Goal: Find specific page/section: Find specific page/section

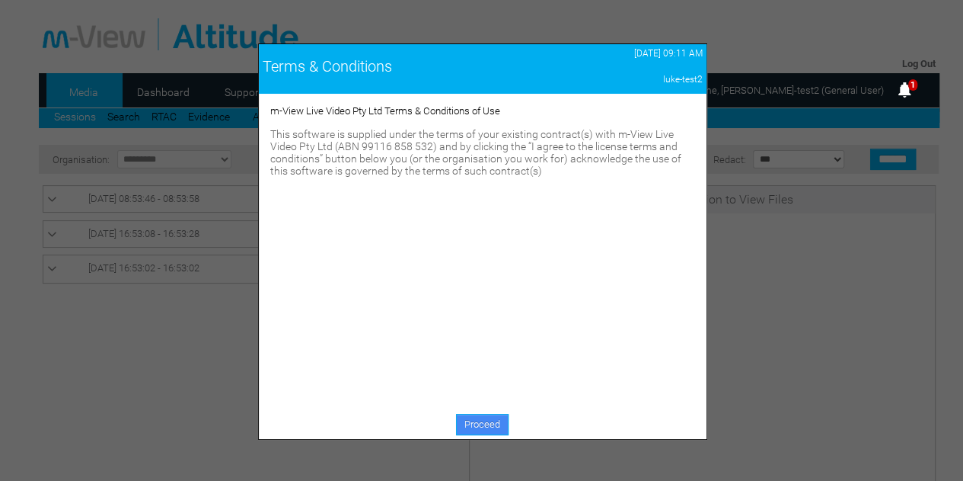
click at [481, 417] on link "Proceed" at bounding box center [482, 424] width 53 height 21
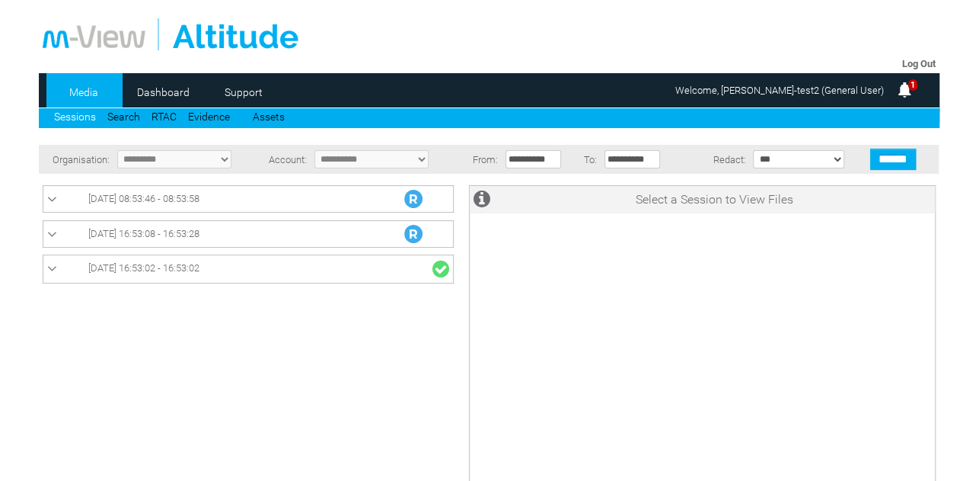
click at [264, 235] on link "[DATE] 16:53:08 - 16:53:28" at bounding box center [248, 234] width 402 height 18
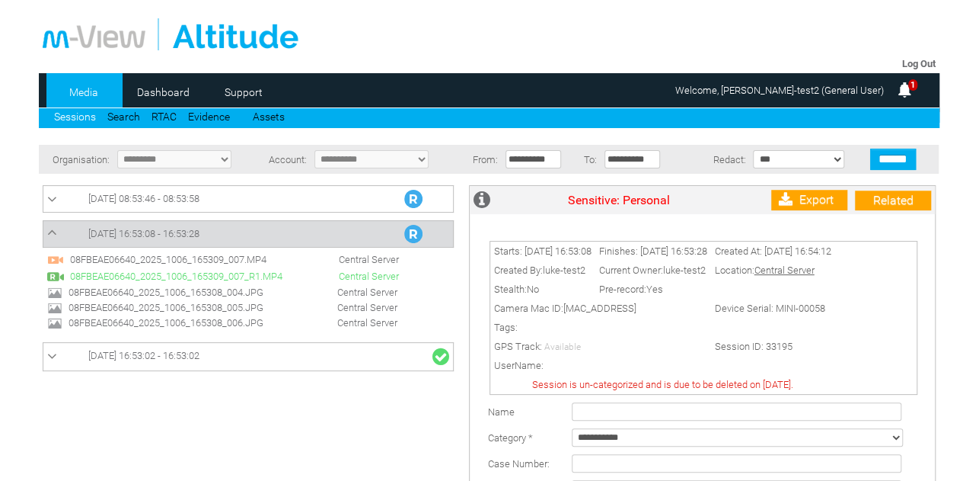
drag, startPoint x: 0, startPoint y: 0, endPoint x: 264, endPoint y: 235, distance: 352.8
click at [264, 235] on link "[DATE] 16:53:08 - 16:53:28" at bounding box center [248, 234] width 402 height 18
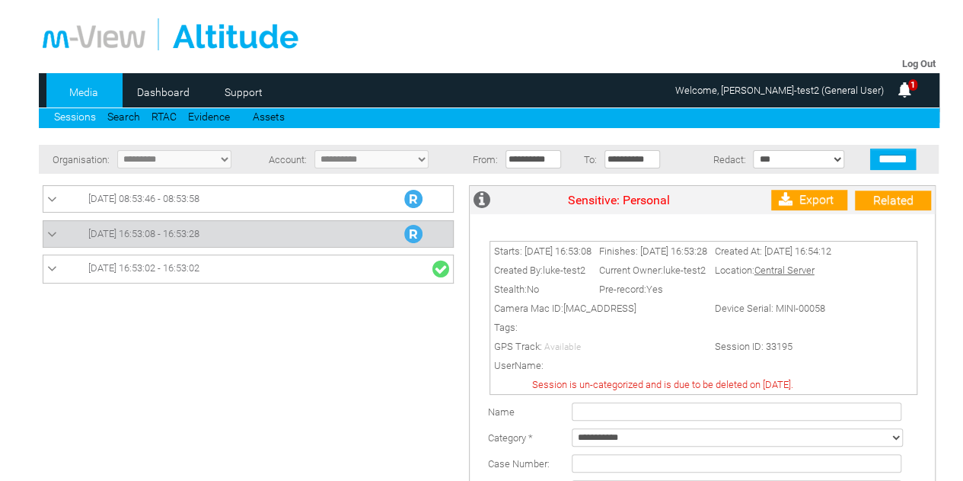
click at [264, 196] on link "[DATE] 08:53:46 - 08:53:58" at bounding box center [248, 199] width 402 height 18
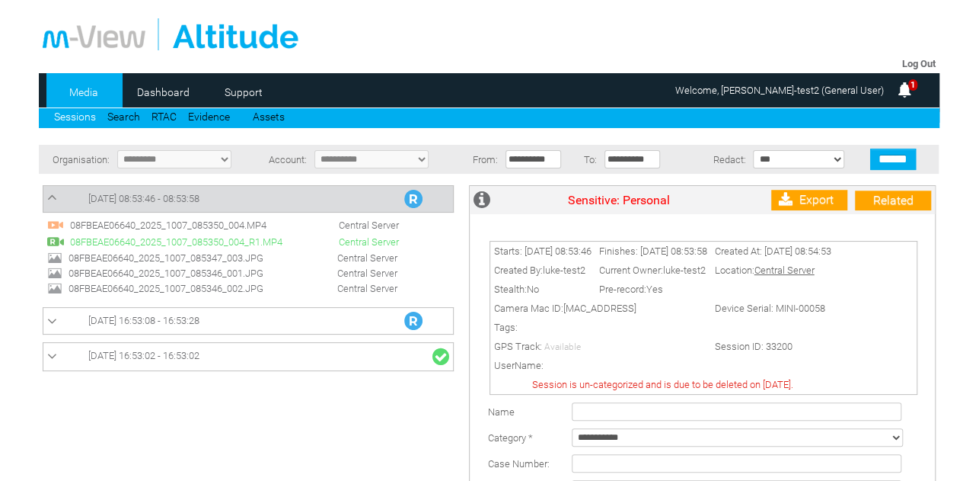
click at [264, 196] on link "[DATE] 08:53:46 - 08:53:58" at bounding box center [248, 199] width 402 height 18
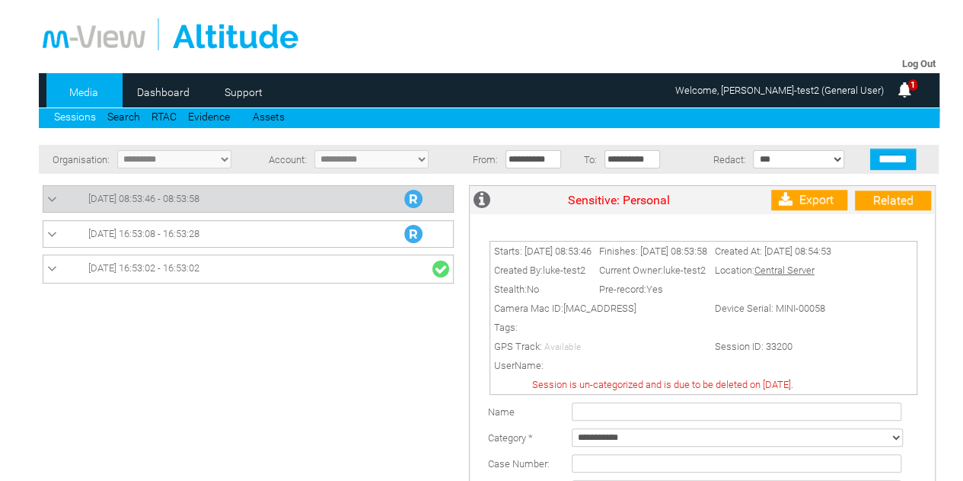
click at [262, 234] on link "[DATE] 16:53:08 - 16:53:28" at bounding box center [248, 234] width 402 height 18
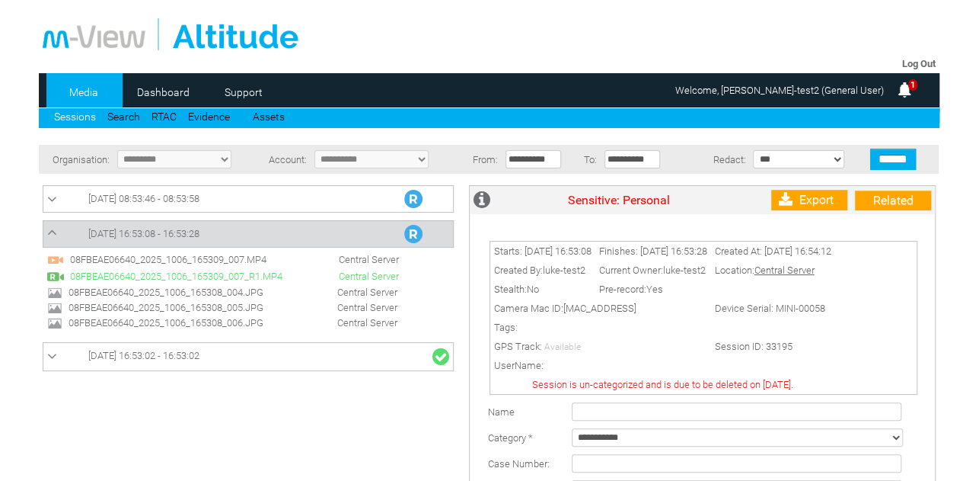
click at [909, 62] on link "Log Out" at bounding box center [919, 63] width 34 height 11
